Goal: Task Accomplishment & Management: Use online tool/utility

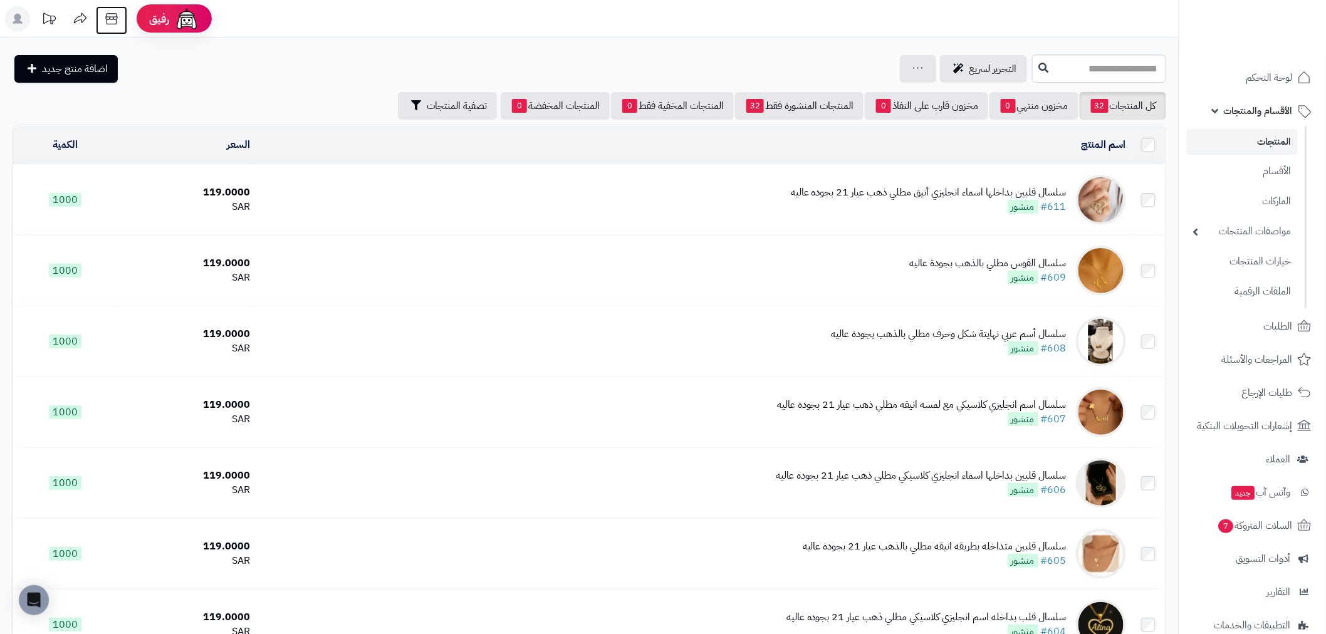
click at [117, 16] on icon at bounding box center [111, 18] width 25 height 25
click at [110, 18] on icon at bounding box center [111, 18] width 25 height 25
click at [1280, 77] on span "لوحة التحكم" at bounding box center [1270, 78] width 46 height 18
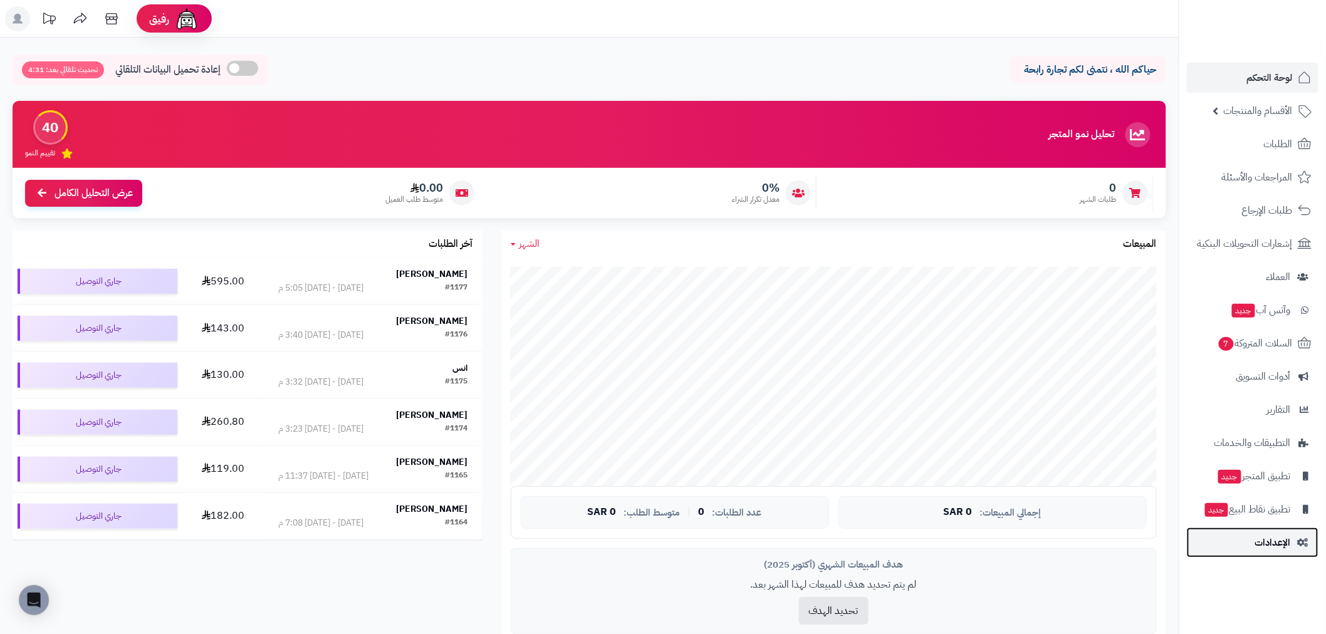
click at [1264, 540] on span "الإعدادات" at bounding box center [1273, 543] width 36 height 18
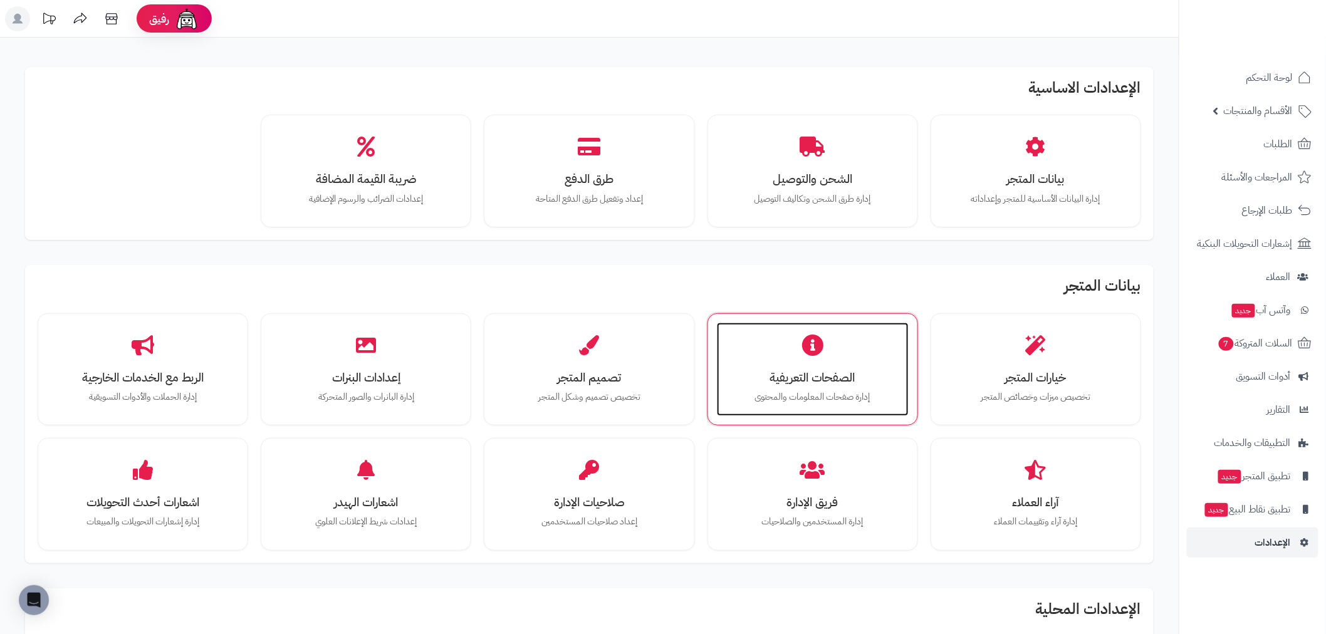
click at [798, 375] on h3 "الصفحات التعريفية" at bounding box center [813, 377] width 167 height 13
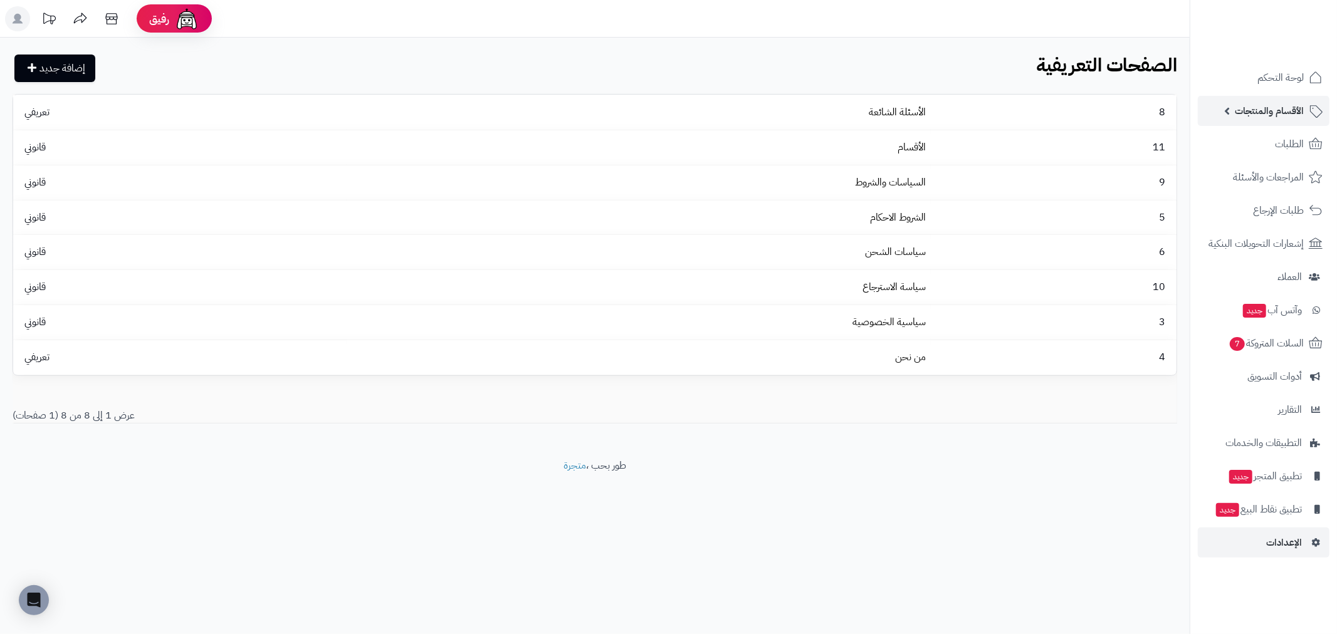
click at [1266, 109] on span "الأقسام والمنتجات" at bounding box center [1269, 111] width 69 height 18
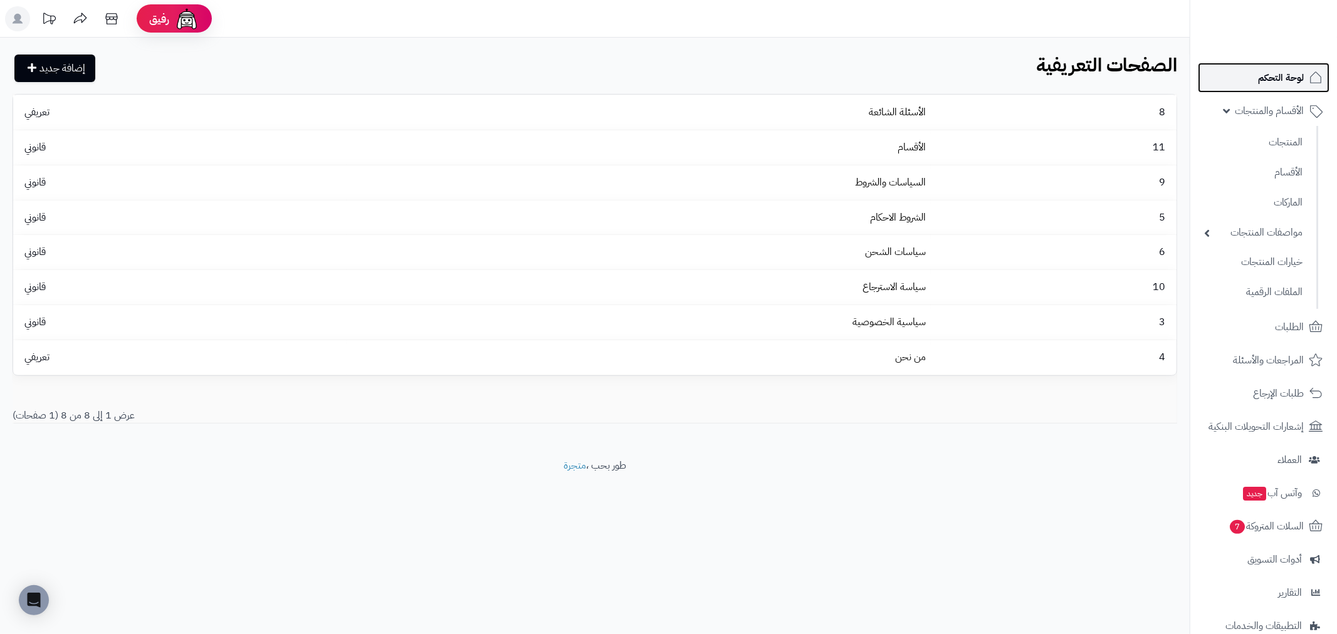
click at [1283, 77] on span "لوحة التحكم" at bounding box center [1281, 78] width 46 height 18
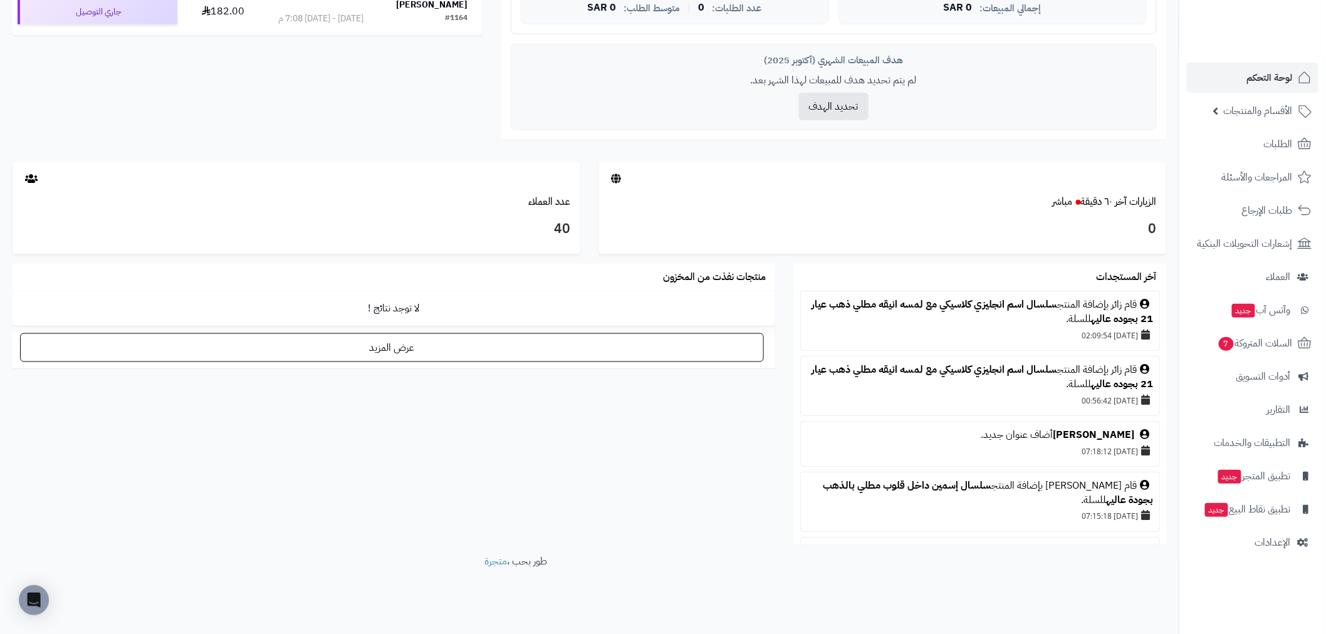
scroll to position [514, 0]
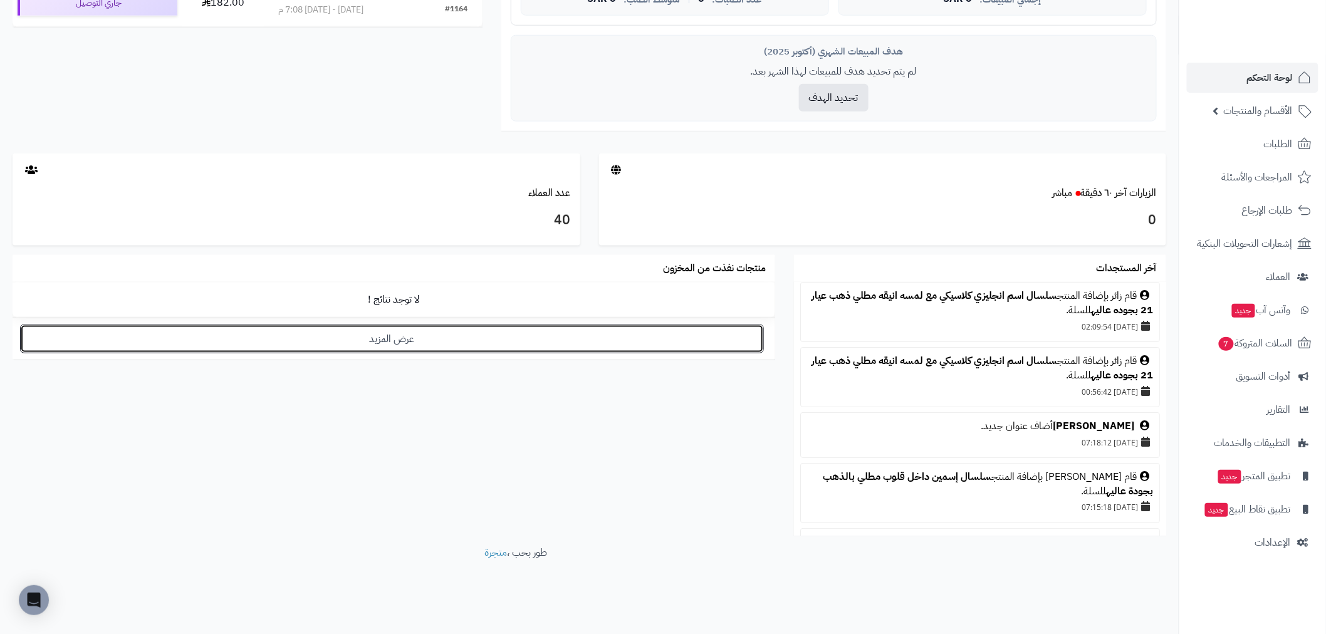
click at [474, 334] on link "عرض المزيد" at bounding box center [392, 339] width 744 height 29
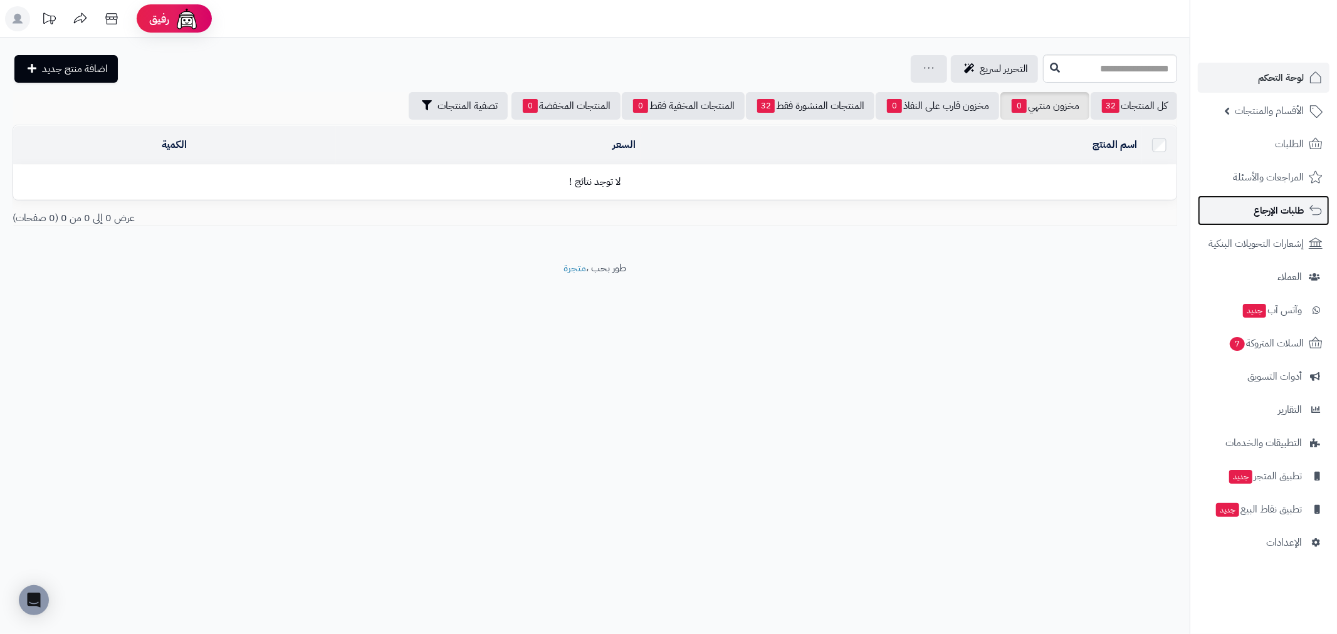
click at [1296, 204] on span "طلبات الإرجاع" at bounding box center [1279, 211] width 50 height 18
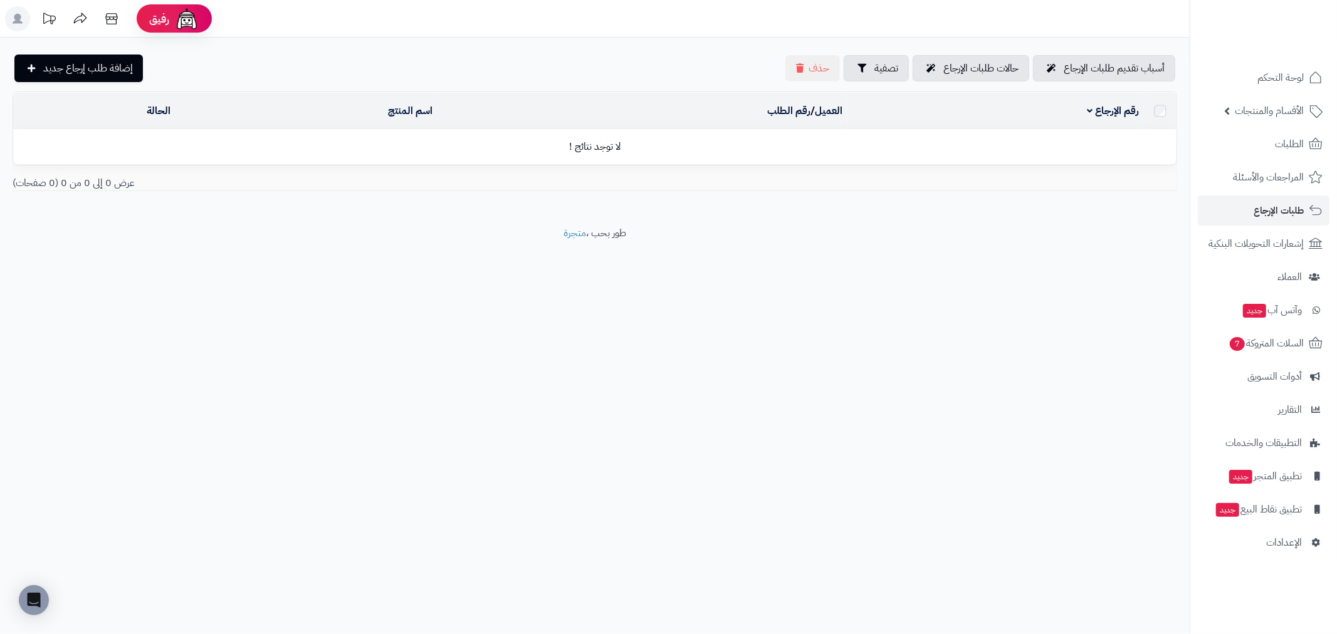
click at [1285, 98] on link "الأقسام والمنتجات" at bounding box center [1264, 111] width 132 height 30
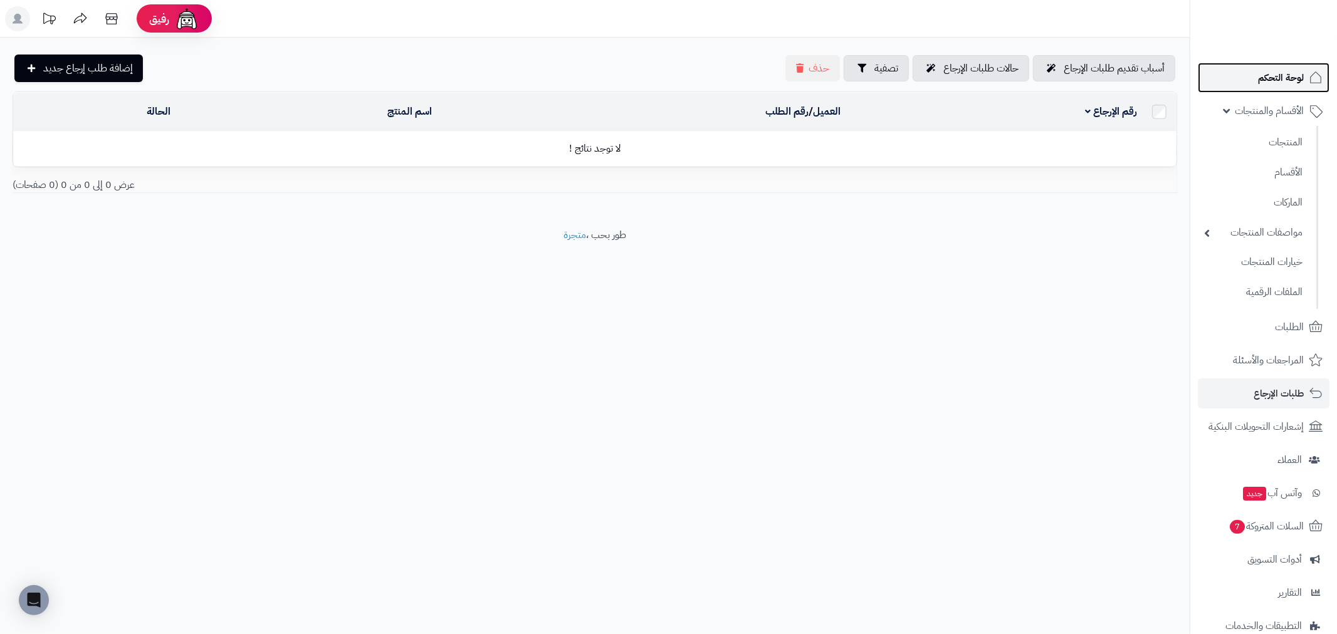
click at [1287, 83] on span "لوحة التحكم" at bounding box center [1281, 78] width 46 height 18
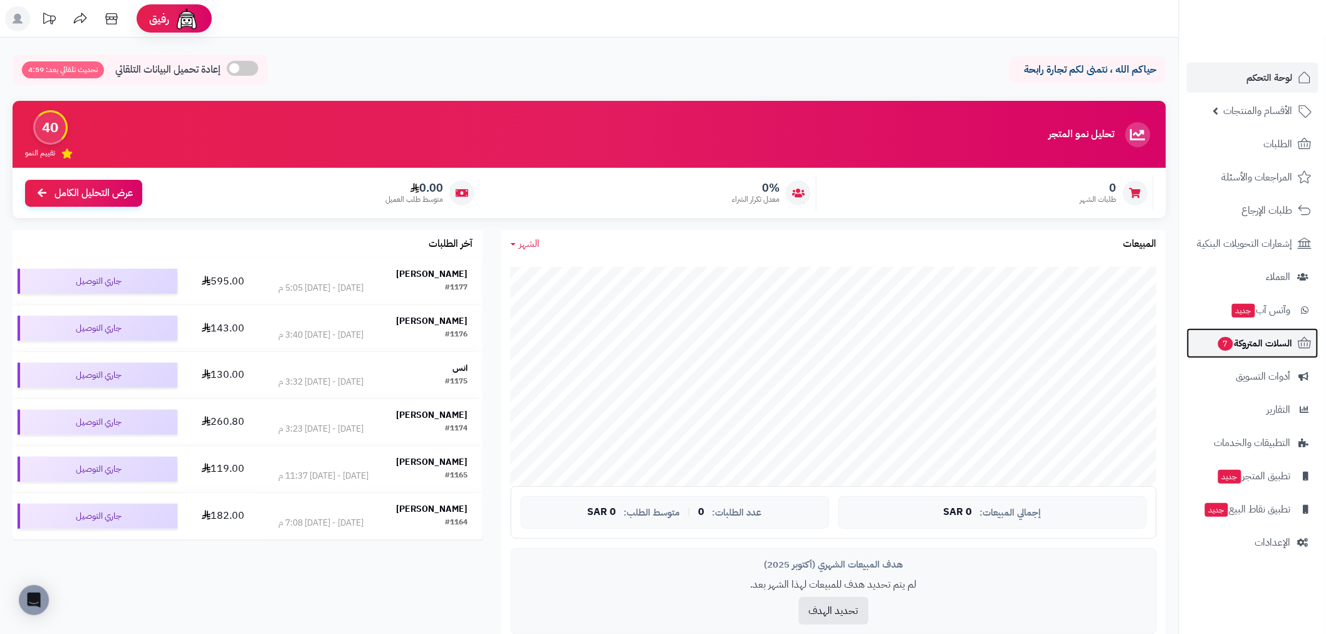
click at [1269, 354] on link "السلات المتروكة 7" at bounding box center [1253, 343] width 132 height 30
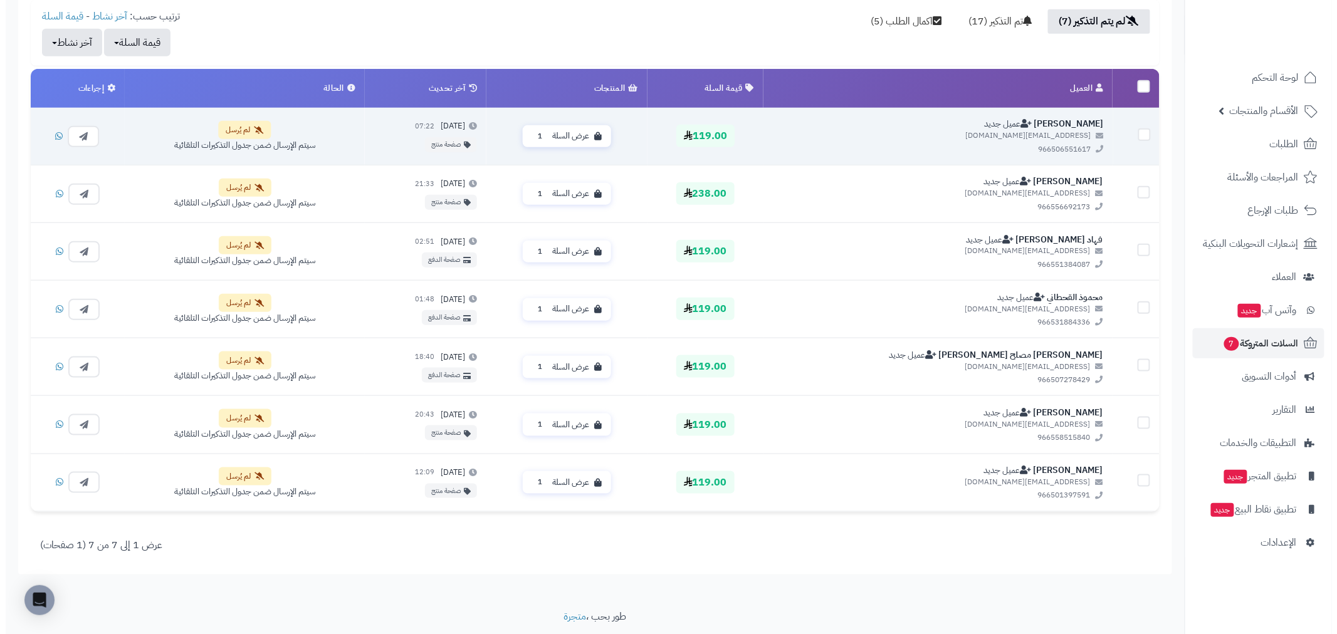
scroll to position [417, 0]
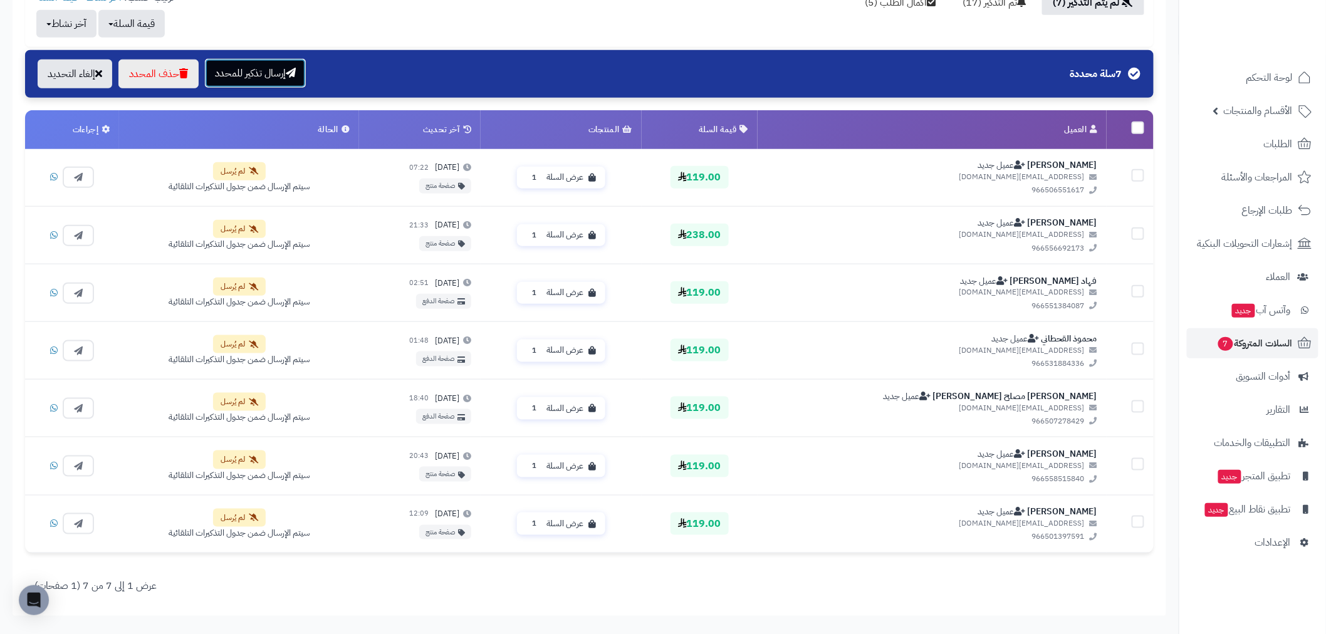
click at [282, 69] on button "إرسال تذكير للمحدد" at bounding box center [255, 73] width 101 height 29
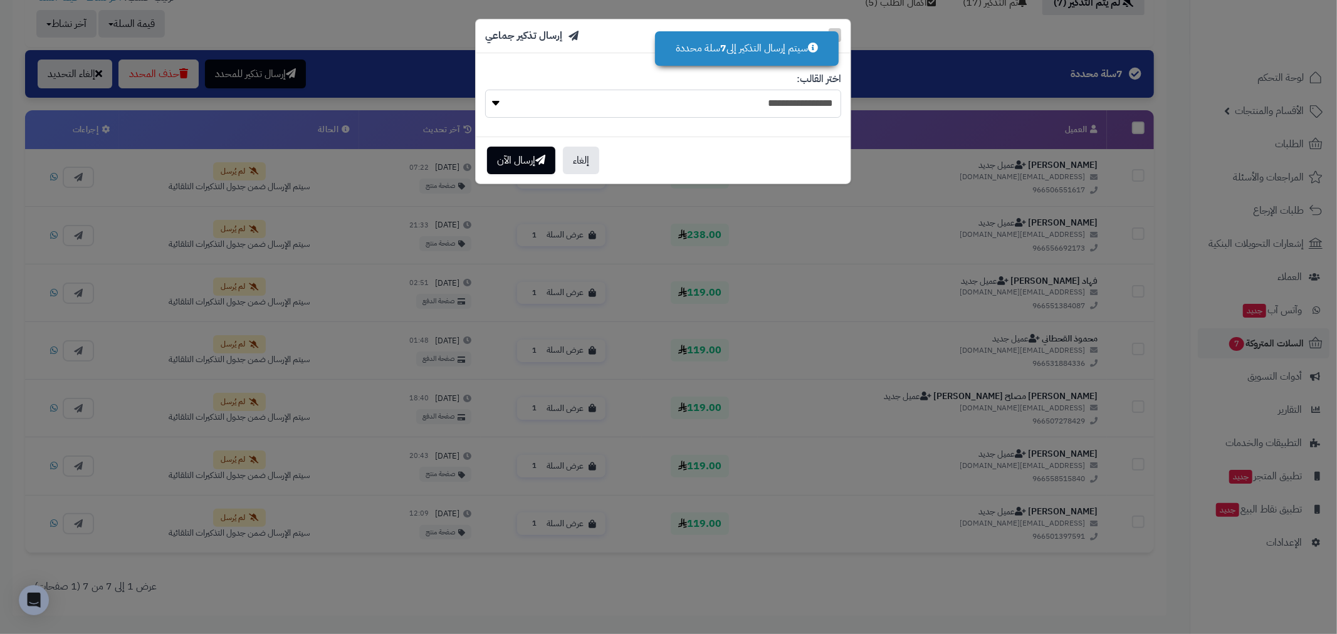
click at [640, 113] on select "**********" at bounding box center [663, 104] width 356 height 28
select select "*"
click at [485, 90] on select "**********" at bounding box center [663, 104] width 356 height 28
click at [505, 164] on button "إرسال الآن" at bounding box center [521, 160] width 68 height 28
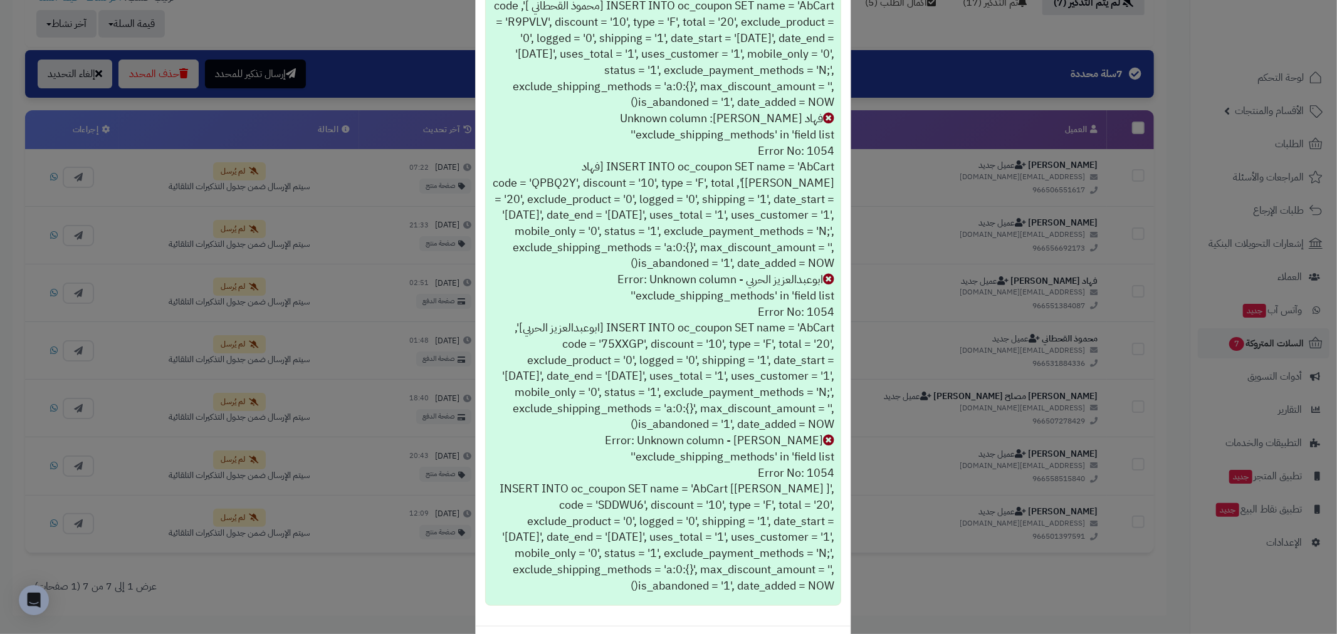
scroll to position [882, 0]
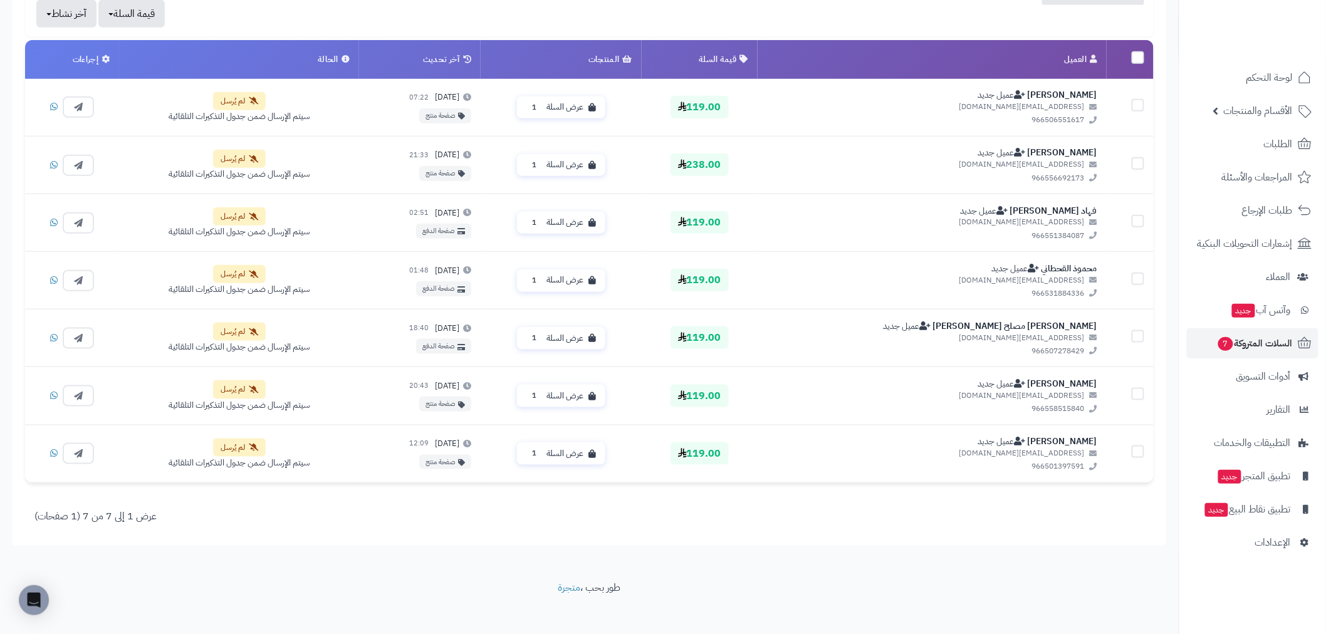
scroll to position [437, 0]
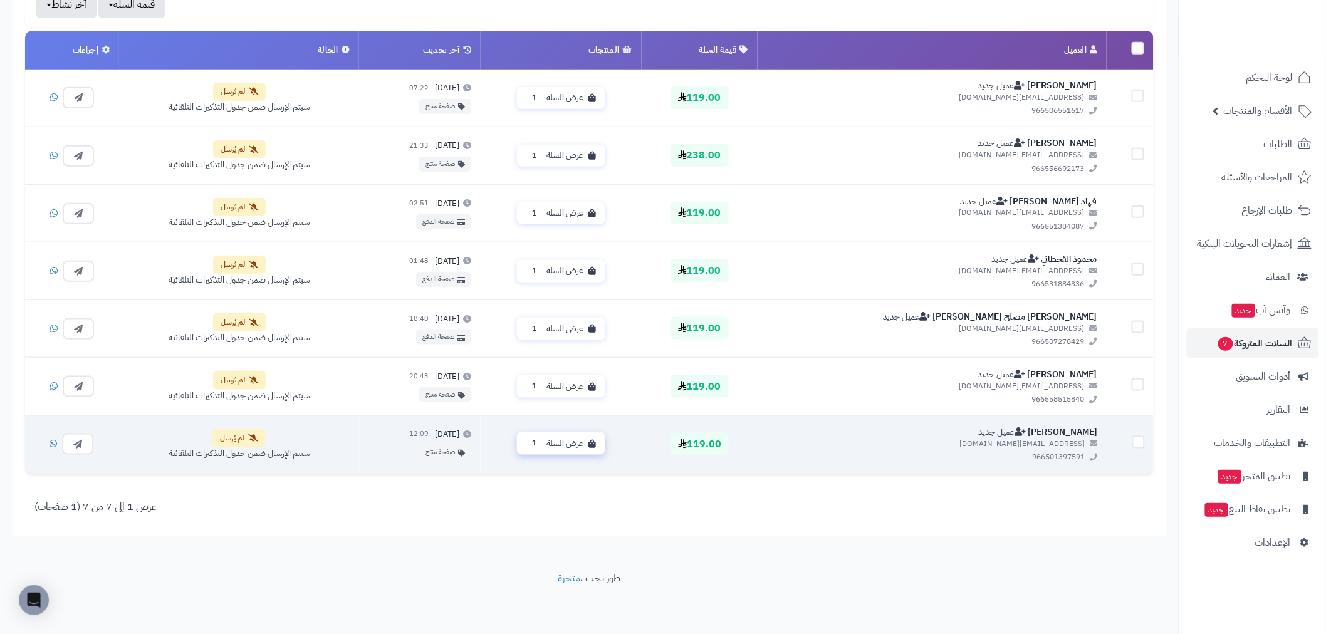
click at [584, 443] on span "عرض السلة" at bounding box center [565, 444] width 37 height 12
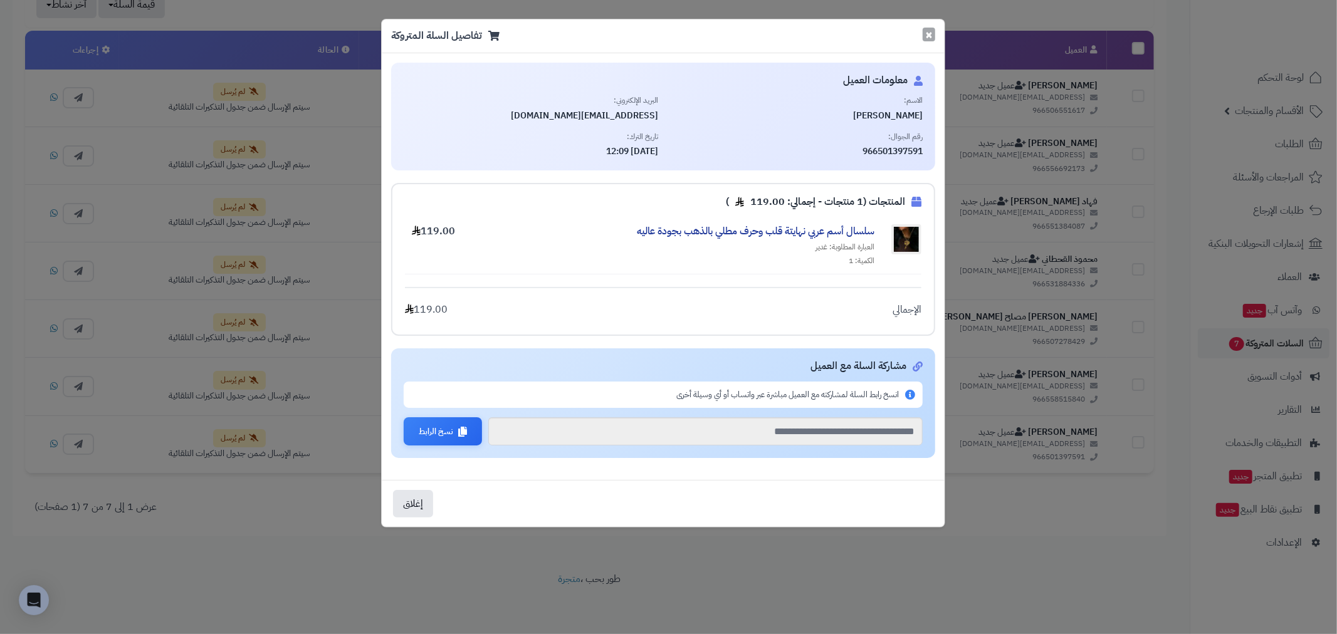
click at [930, 38] on button "×" at bounding box center [929, 35] width 13 height 14
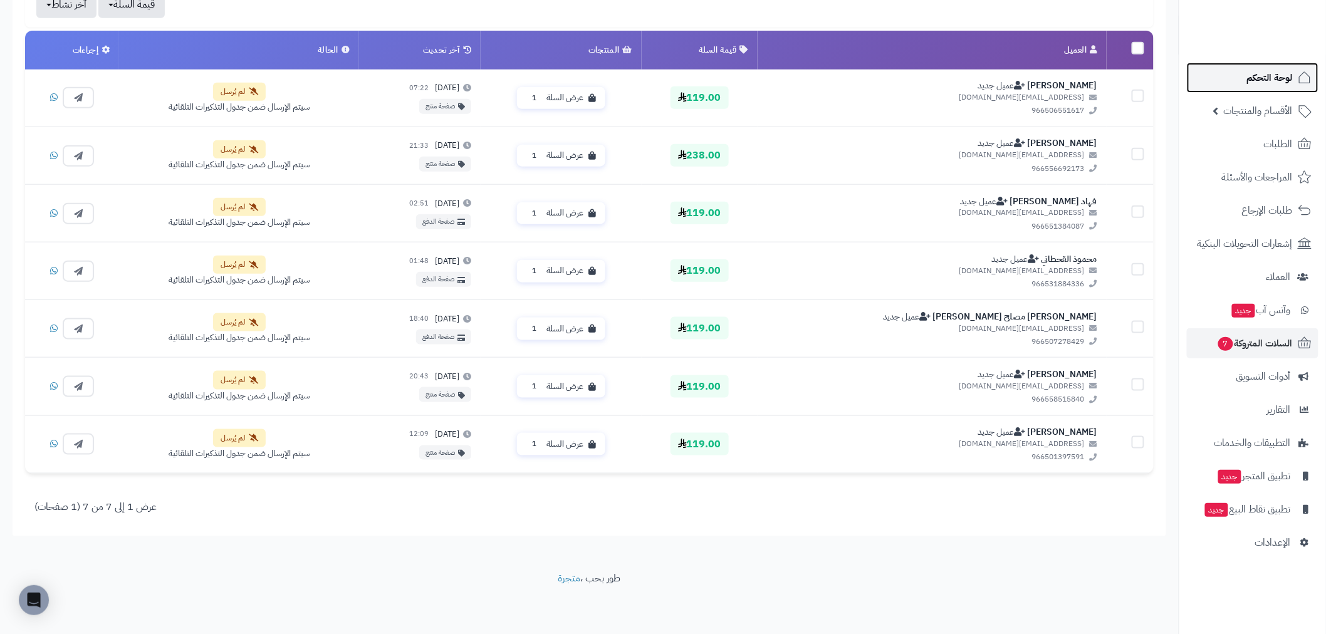
click at [1279, 72] on span "لوحة التحكم" at bounding box center [1270, 78] width 46 height 18
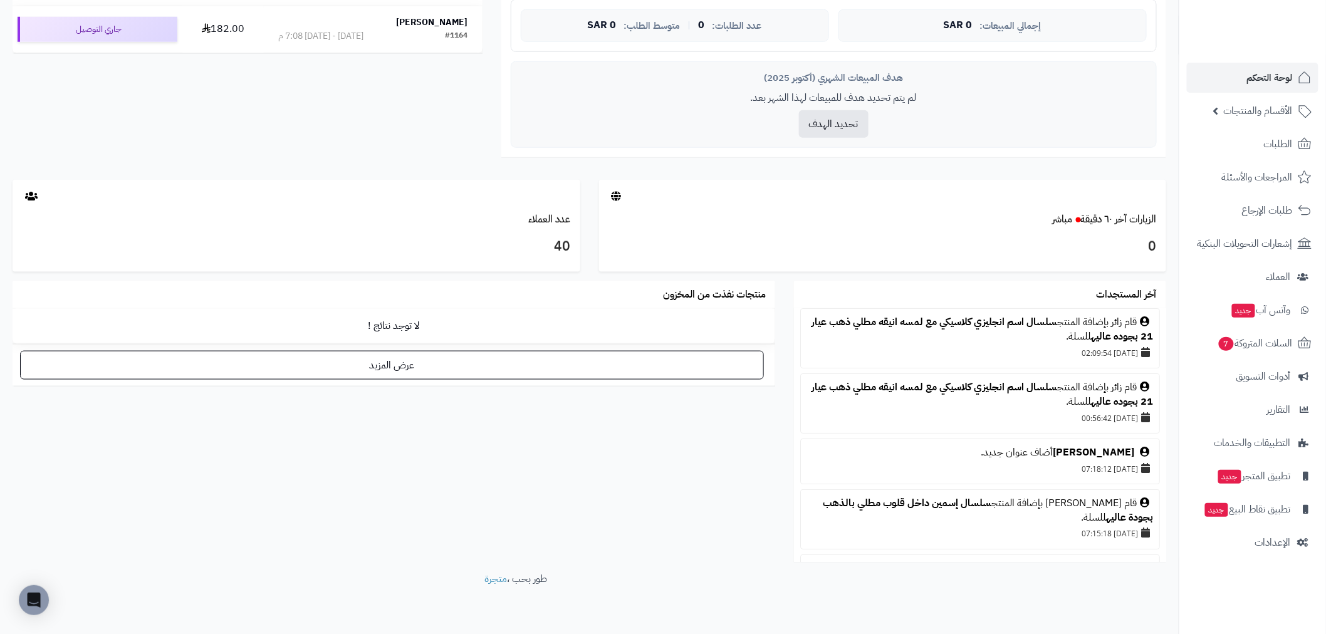
scroll to position [514, 0]
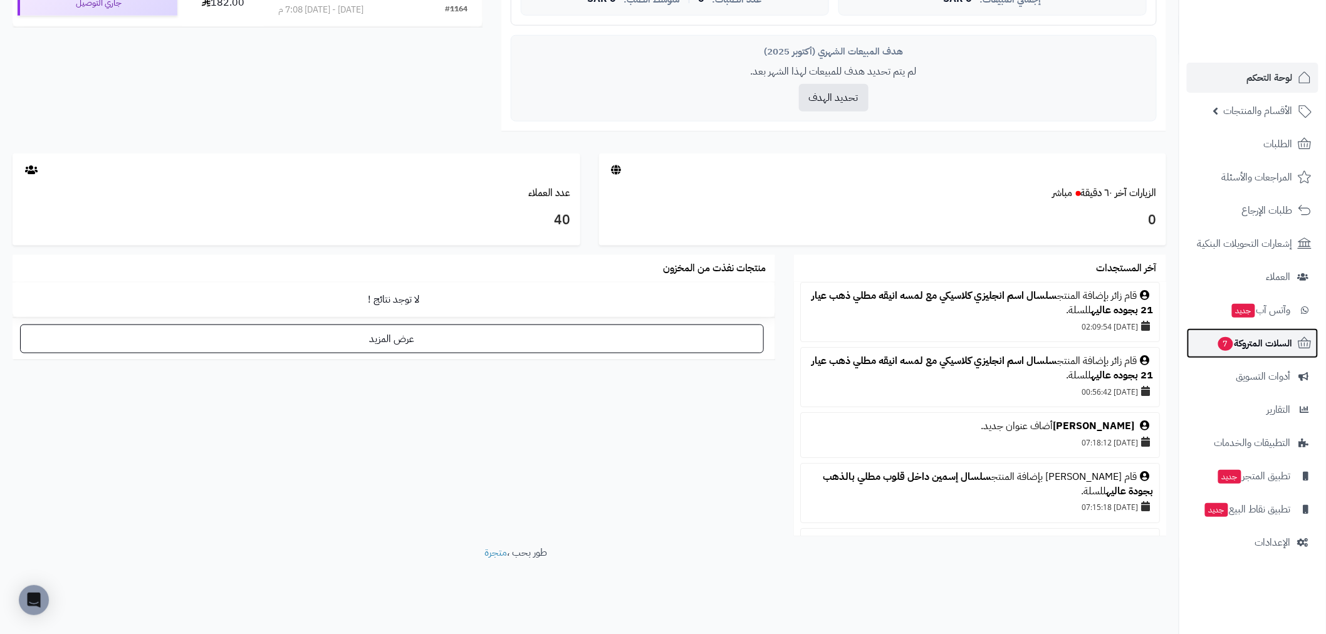
click at [1268, 333] on link "السلات المتروكة 7" at bounding box center [1253, 343] width 132 height 30
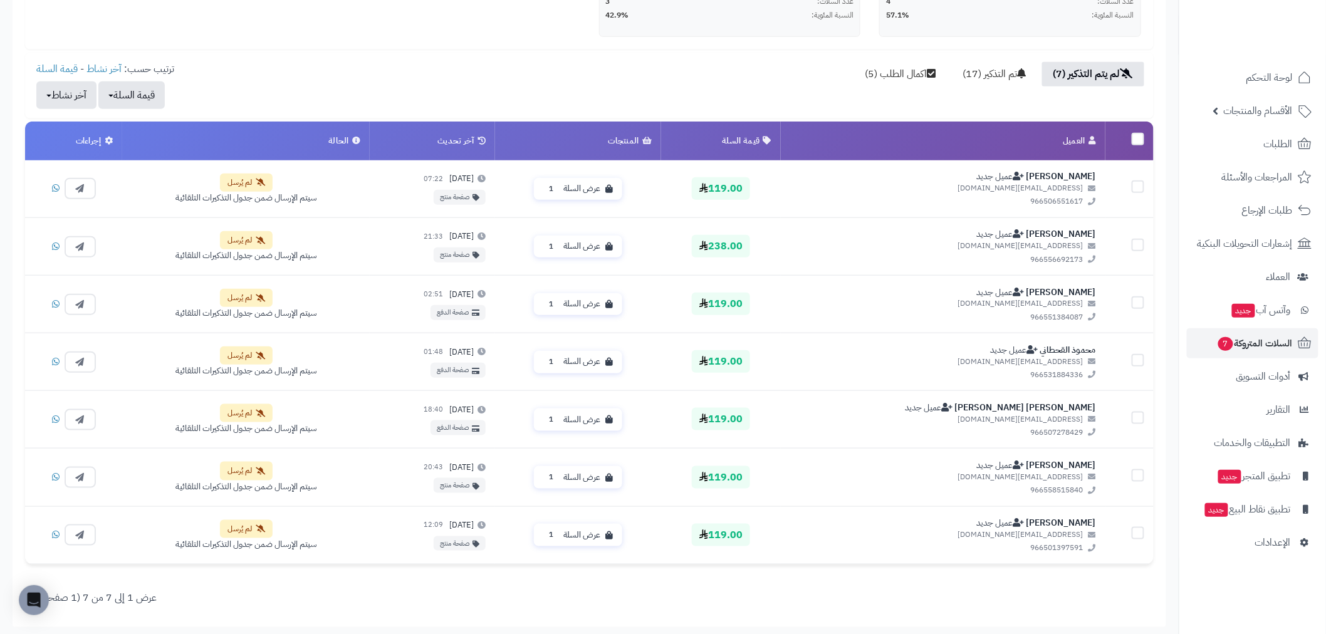
scroll to position [348, 0]
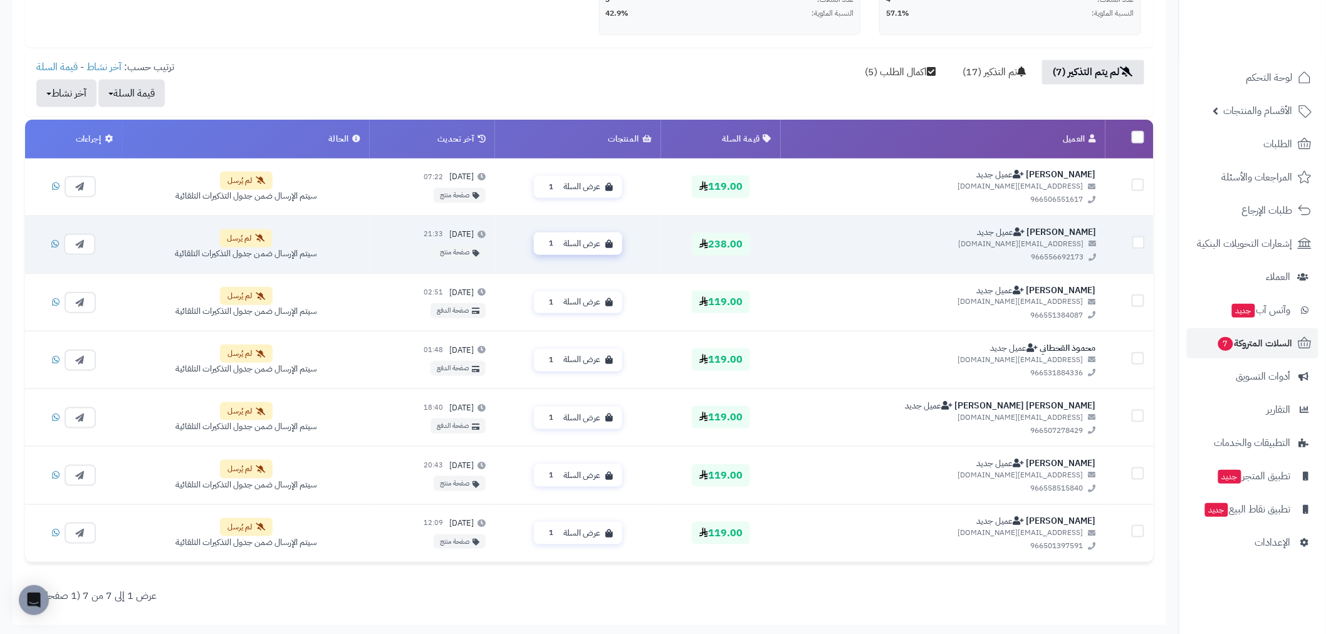
click at [591, 242] on span "عرض السلة" at bounding box center [581, 244] width 37 height 12
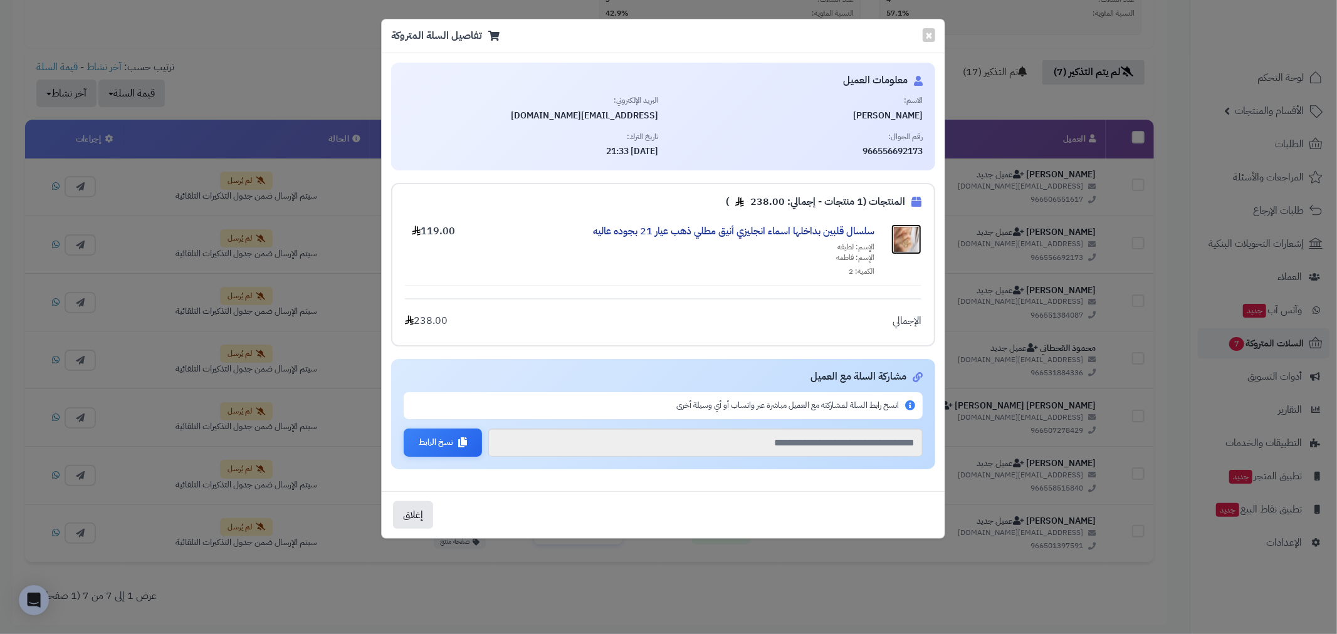
click at [911, 237] on img at bounding box center [906, 239] width 30 height 30
click at [930, 32] on button "×" at bounding box center [929, 35] width 13 height 14
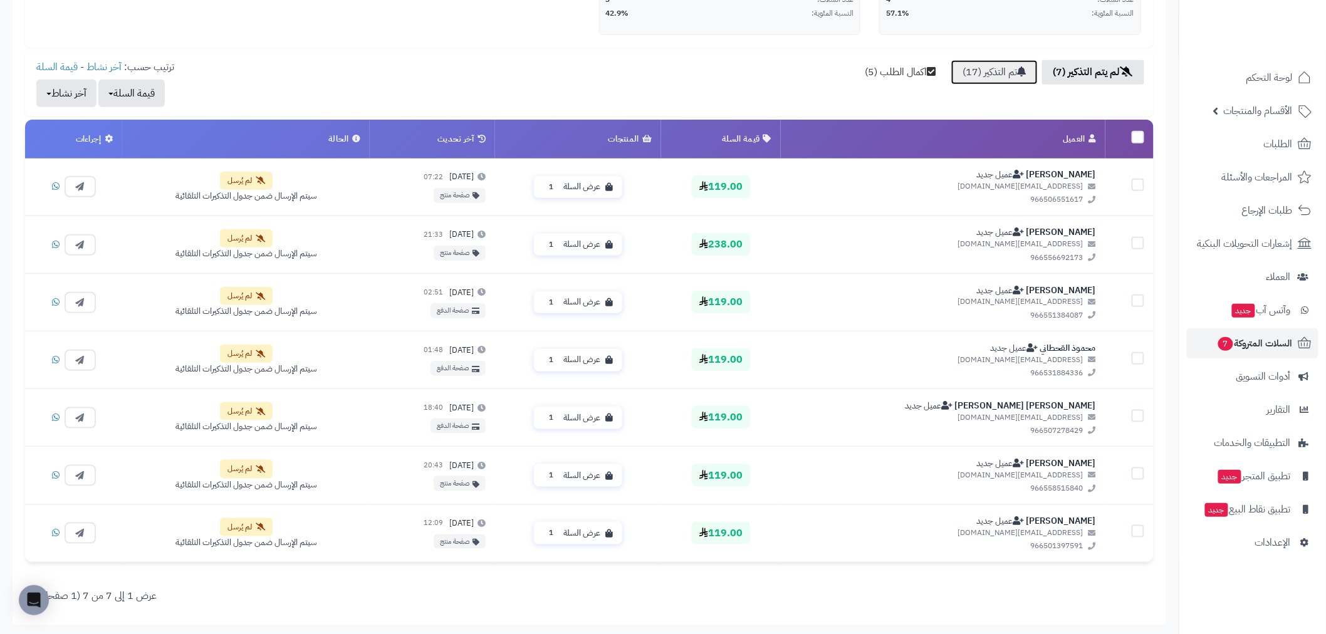
click at [1002, 76] on link "تم التذكير (17)" at bounding box center [994, 72] width 86 height 24
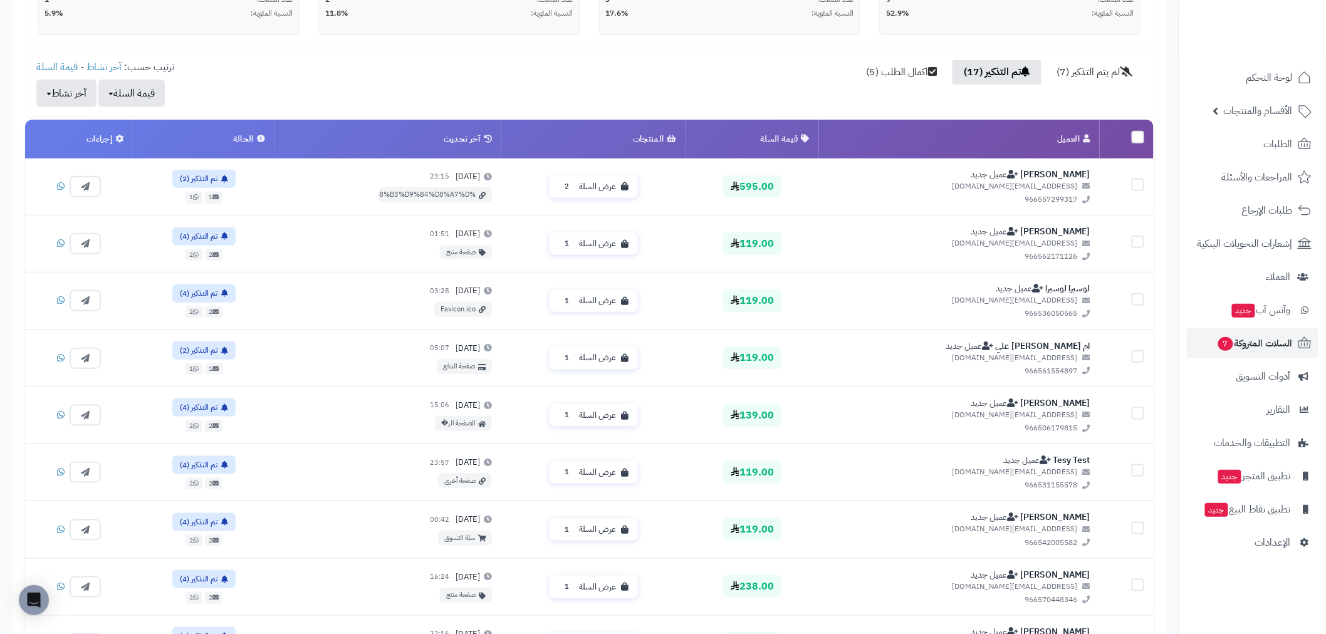
click at [728, 65] on div "لم يتم التذكير (7) تم التذكير (17) اكمال الطلب (5) ترتيب حسب: آخر نشاط - قيمة ا…" at bounding box center [589, 83] width 1129 height 47
click at [900, 68] on link "اكمال الطلب (5)" at bounding box center [901, 72] width 93 height 24
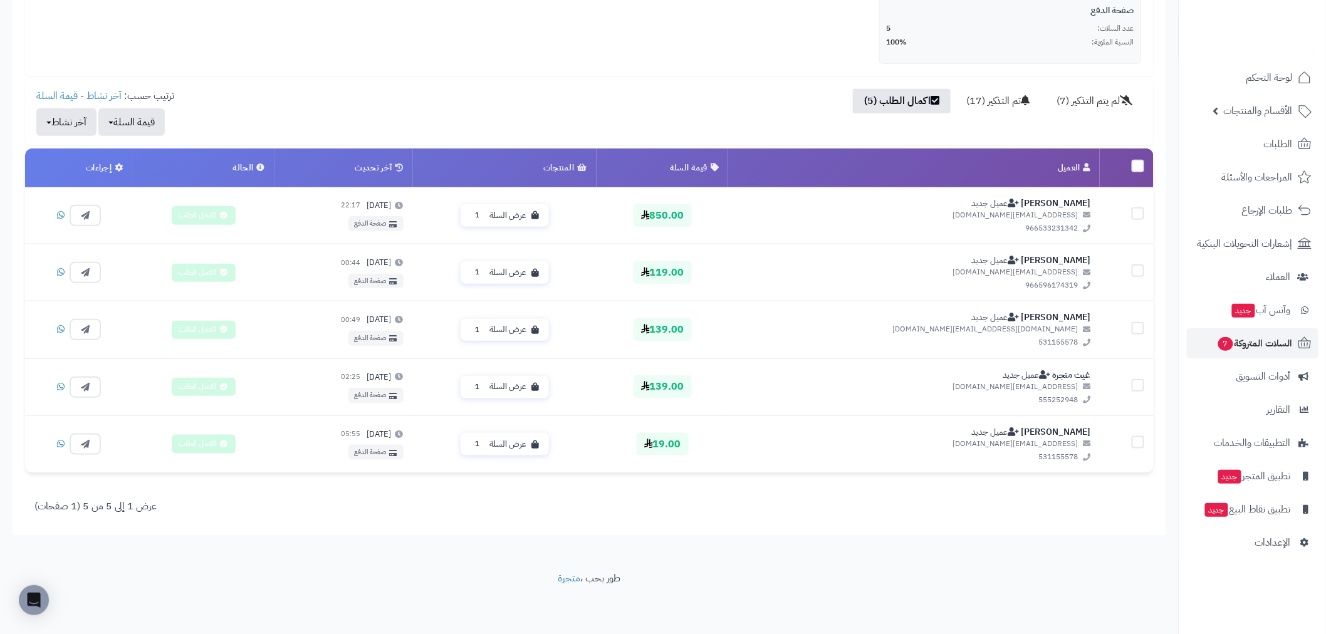
scroll to position [318, 0]
drag, startPoint x: 1227, startPoint y: 4, endPoint x: 1336, endPoint y: 34, distance: 113.7
click at [1231, 5] on div at bounding box center [1252, 27] width 147 height 55
click at [1287, 33] on img at bounding box center [1277, 46] width 73 height 26
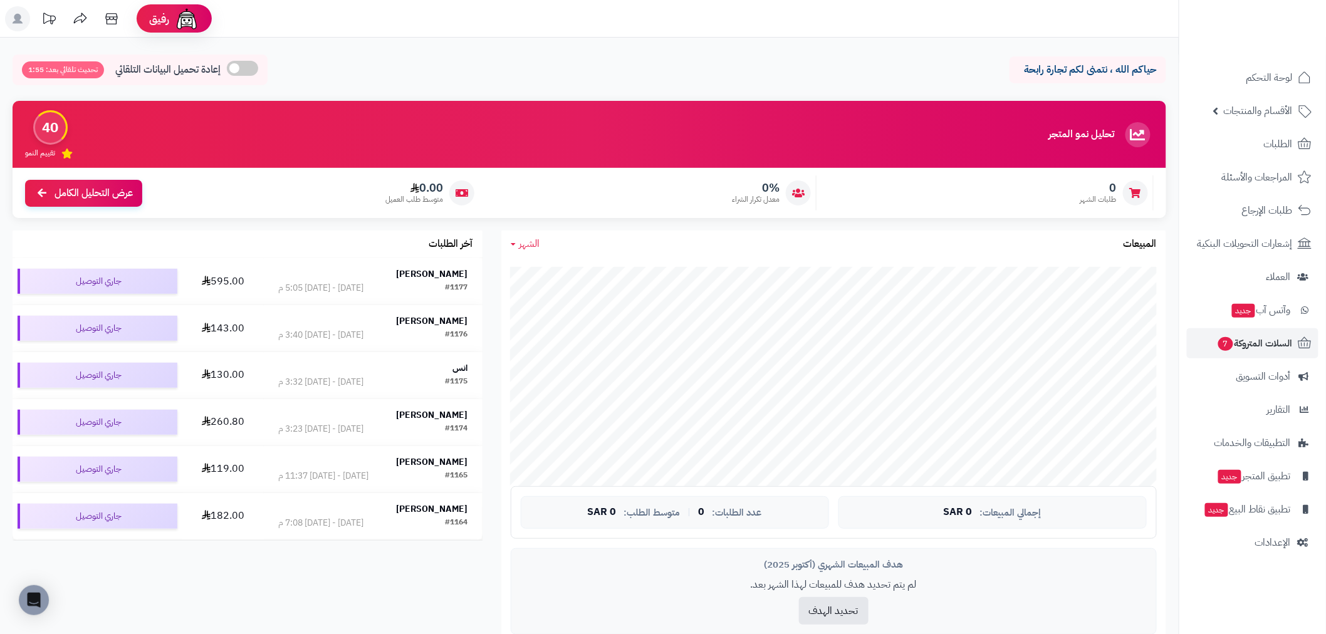
click at [815, 74] on div "حياكم الله ، نتمنى لكم تجارة رابحة إعادة تحميل البيانات التلقائي تحديث تلقائي ب…" at bounding box center [590, 73] width 1154 height 37
drag, startPoint x: 1135, startPoint y: 73, endPoint x: 847, endPoint y: 65, distance: 287.8
click at [847, 65] on div "حياكم الله ، نتمنى لكم تجارة رابحة إعادة تحميل البيانات التلقائي تحديث تلقائي ب…" at bounding box center [590, 73] width 1154 height 37
click at [925, 51] on div "حياكم الله ، نتمنى لكم تجارة رابحة إعادة تحميل البيانات التلقائي تحديث تلقائي ب…" at bounding box center [589, 593] width 1179 height 1110
click at [1294, 85] on link "لوحة التحكم" at bounding box center [1253, 78] width 132 height 30
